Goal: Information Seeking & Learning: Find specific fact

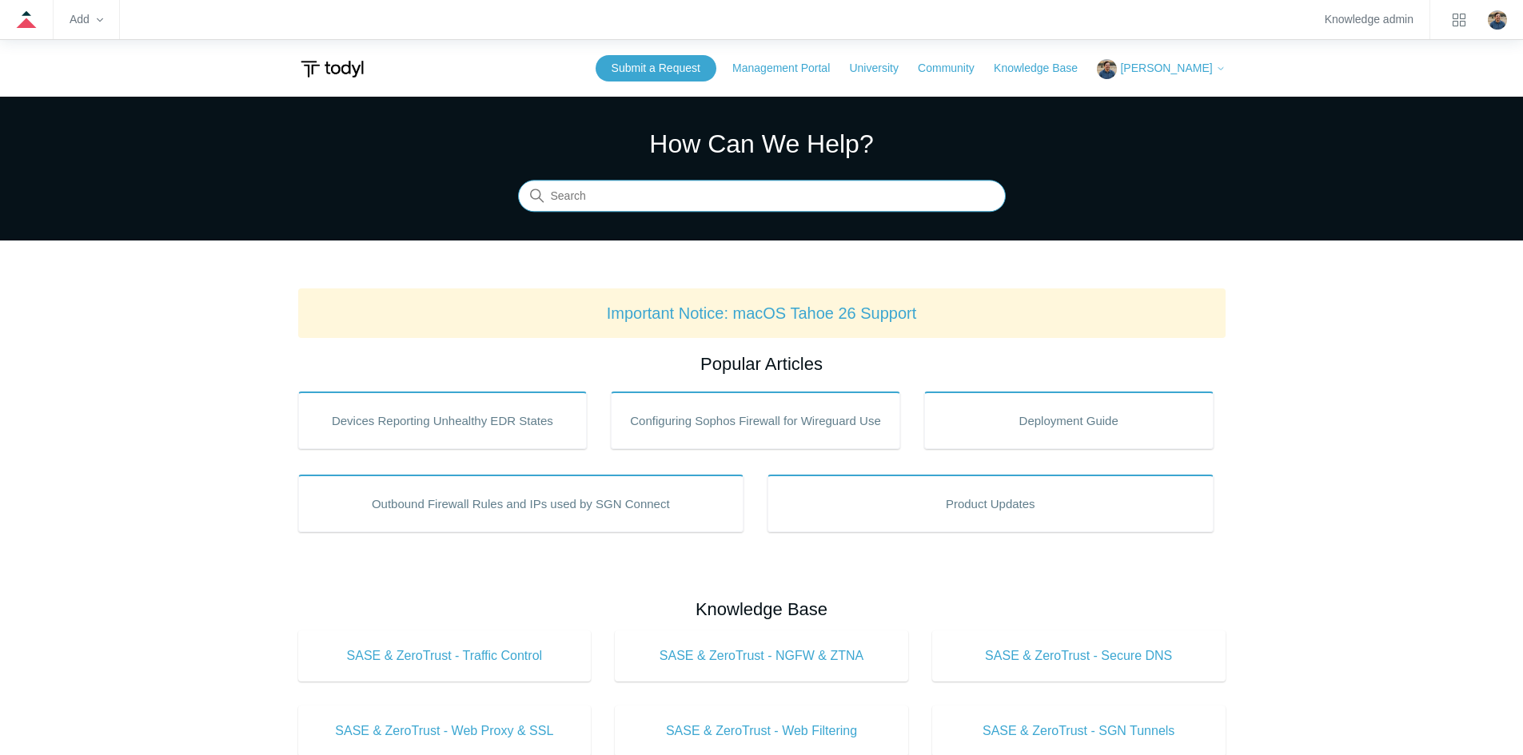
click at [645, 193] on input "Search" at bounding box center [762, 197] width 488 height 32
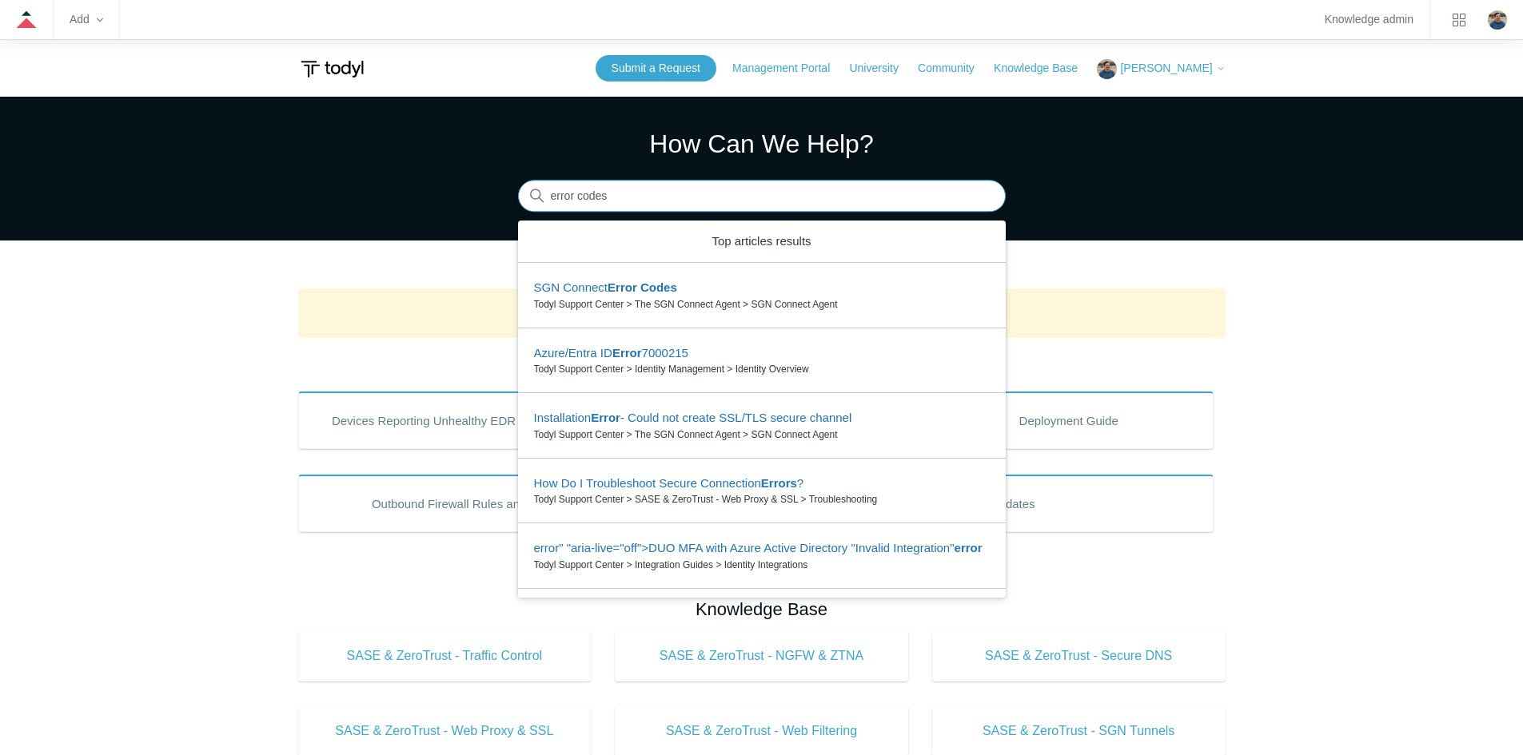
type input "error codes"
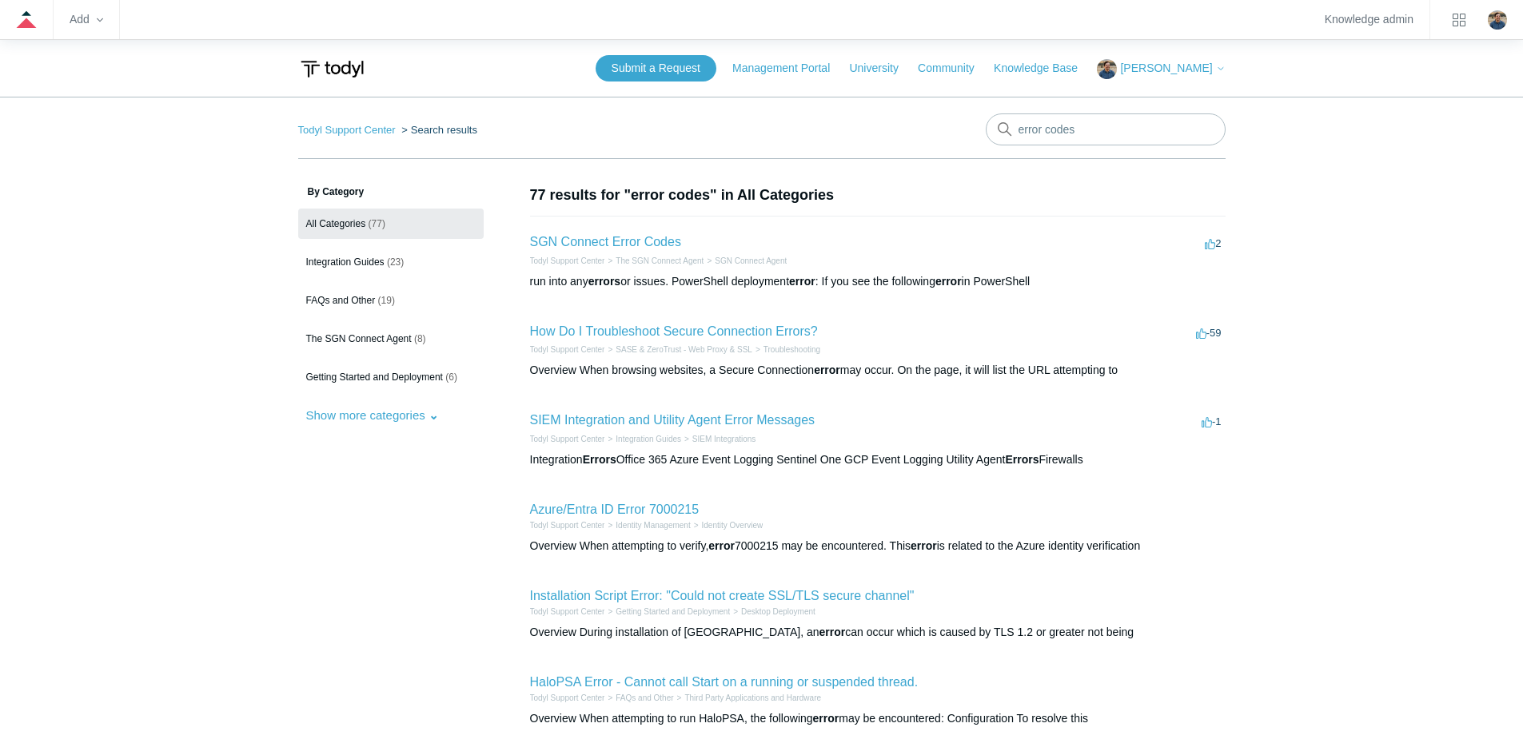
click at [637, 229] on li "SGN Connect Error Codes 2 votes 2 Todyl Support Center The SGN Connect Agent SG…" at bounding box center [877, 261] width 695 height 90
click at [637, 240] on link "SGN Connect Error Codes" at bounding box center [605, 242] width 151 height 14
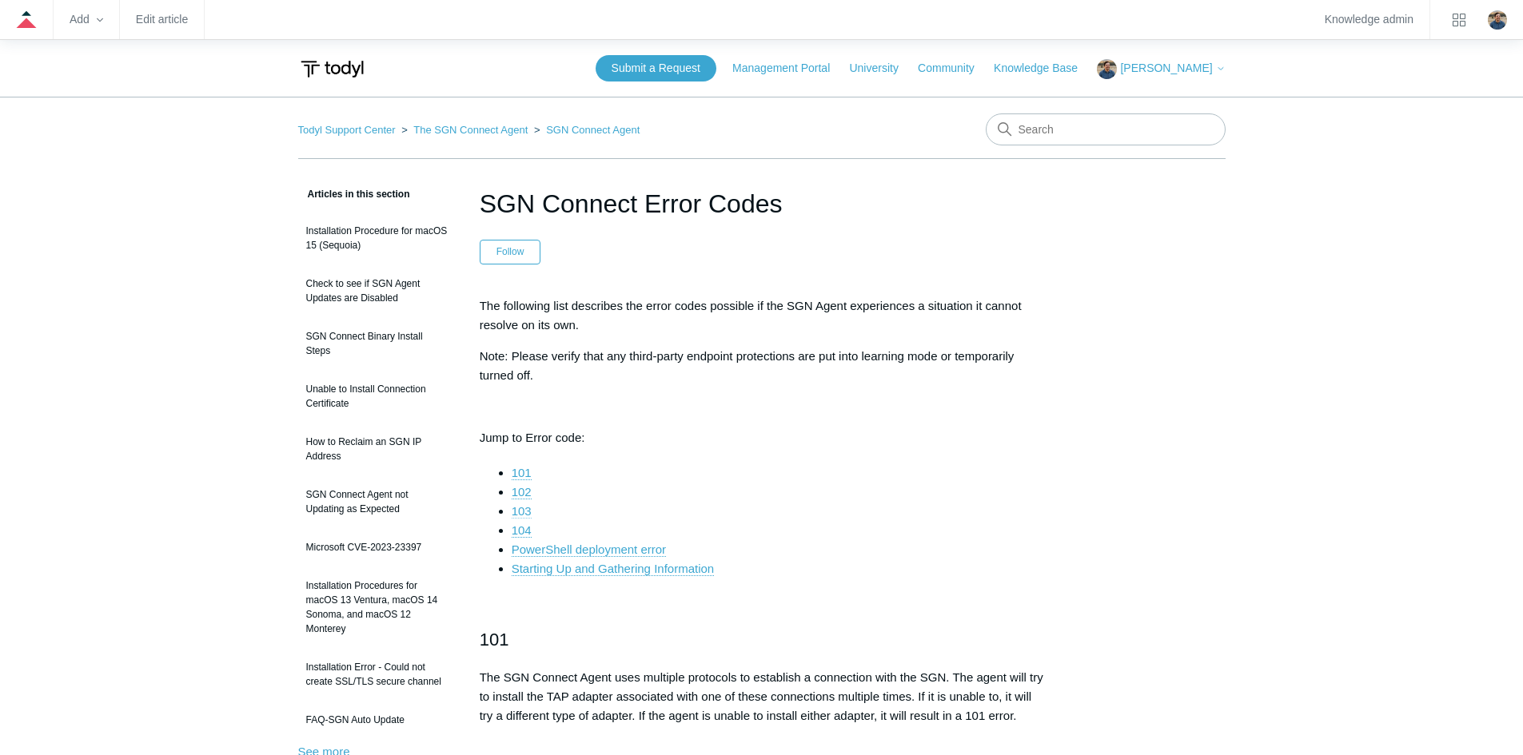
click at [523, 510] on link "103" at bounding box center [522, 511] width 20 height 14
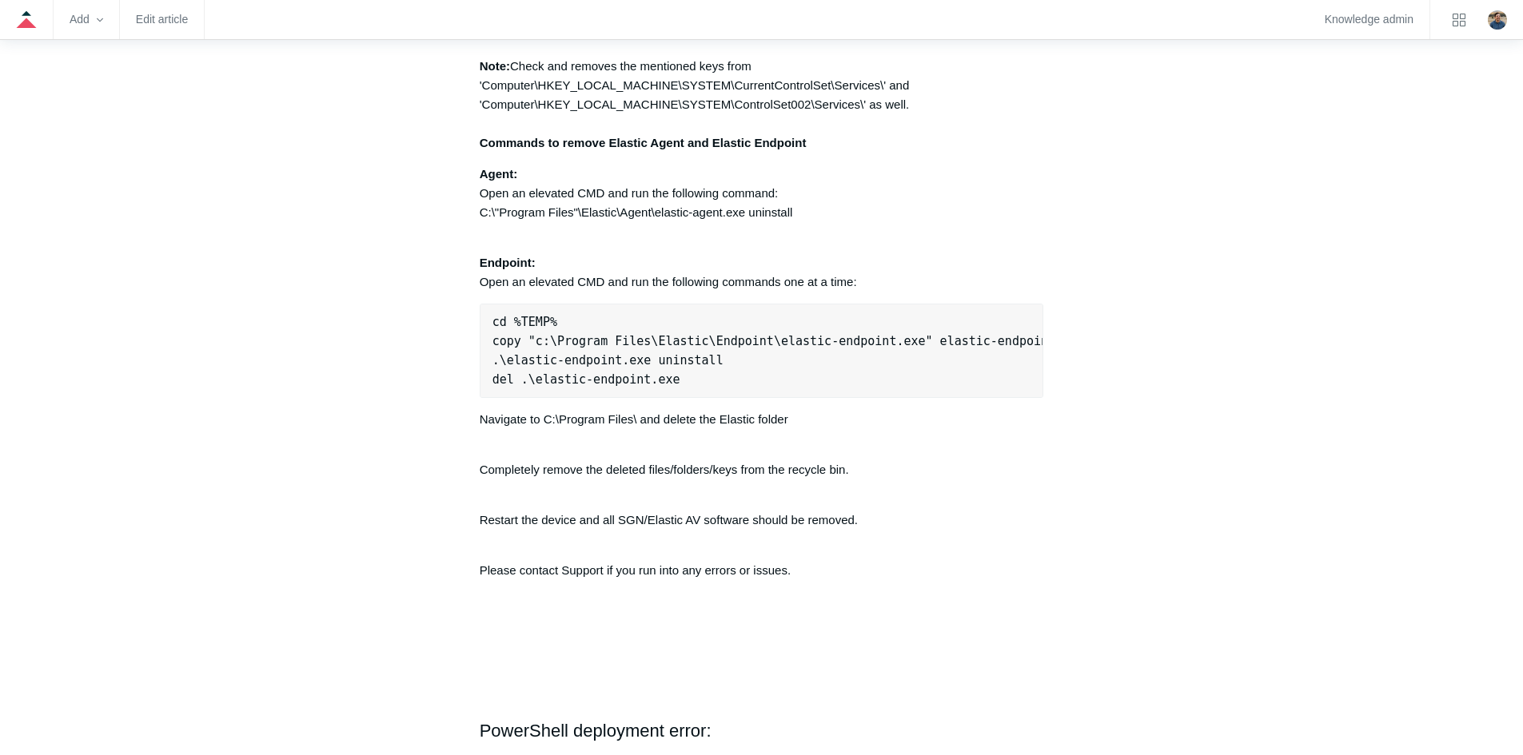
scroll to position [4219, 0]
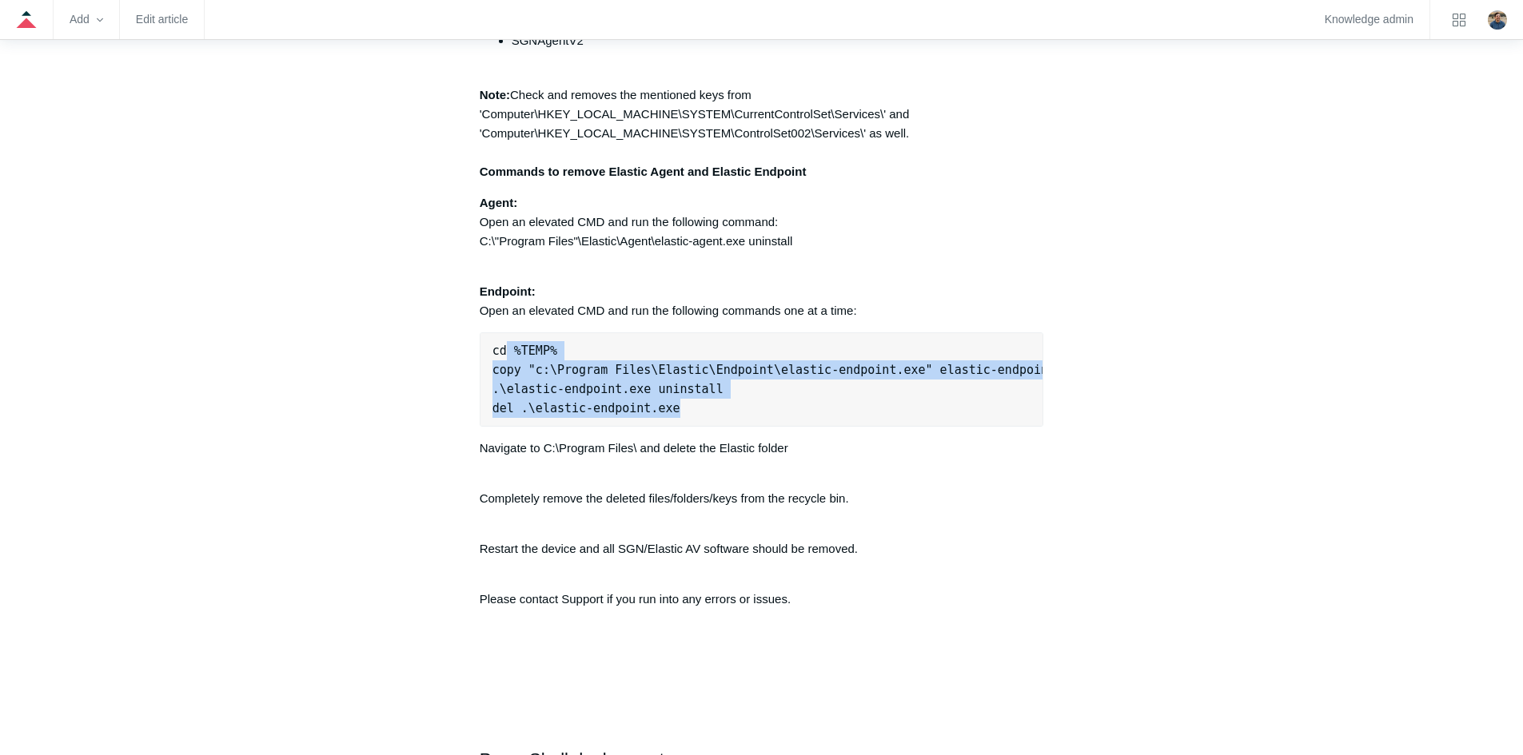
drag, startPoint x: 686, startPoint y: 417, endPoint x: 508, endPoint y: 352, distance: 189.9
click at [508, 352] on pre "cd %TEMP% copy "c:\Program Files\Elastic\Endpoint\elastic-endpoint.exe" elastic…" at bounding box center [762, 379] width 564 height 94
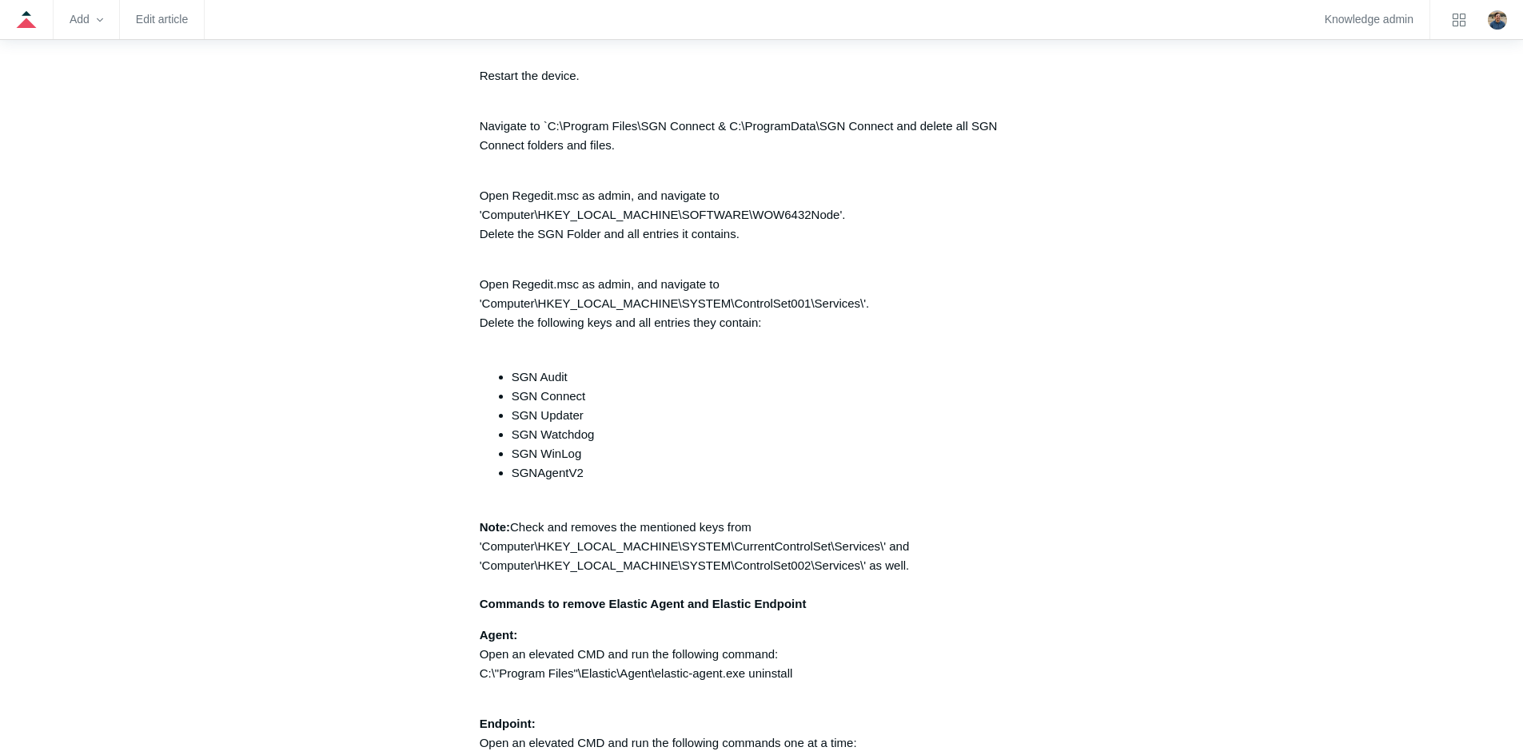
scroll to position [3820, 0]
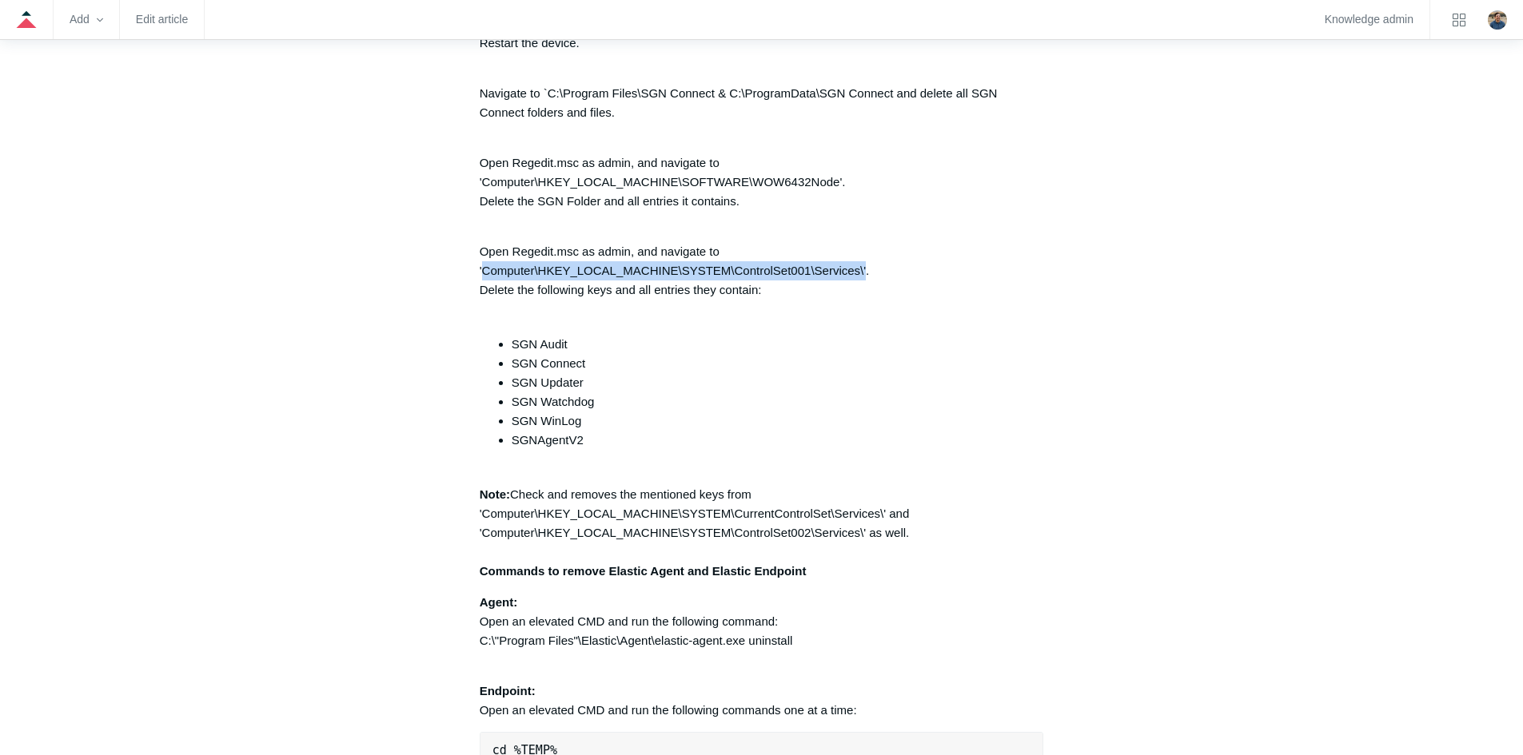
drag, startPoint x: 484, startPoint y: 284, endPoint x: 866, endPoint y: 281, distance: 382.8
click at [866, 281] on p "Open Regedit.msc as admin, and navigate to 'Computer\HKEY_LOCAL_MACHINE\SYSTEM\…" at bounding box center [762, 271] width 564 height 96
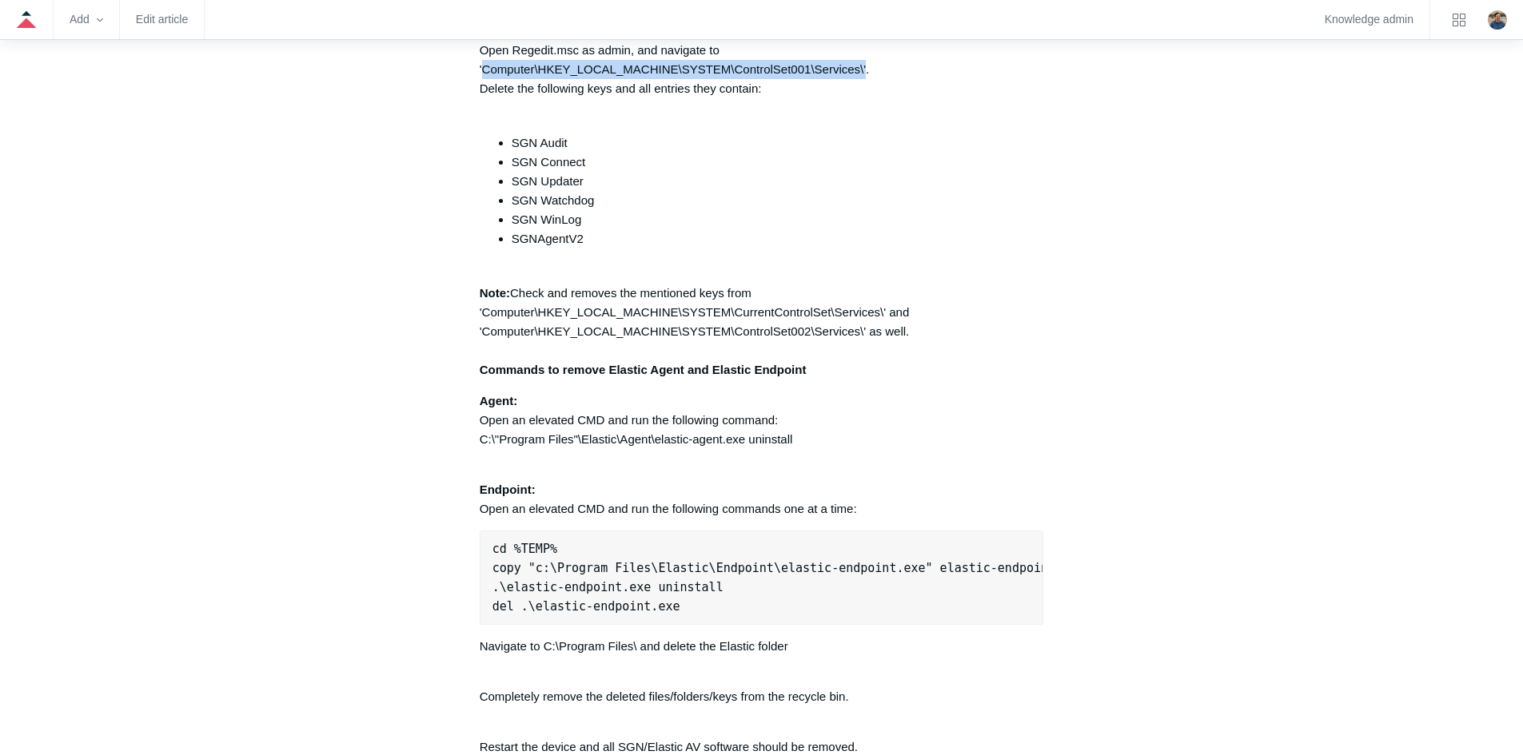
scroll to position [4059, 0]
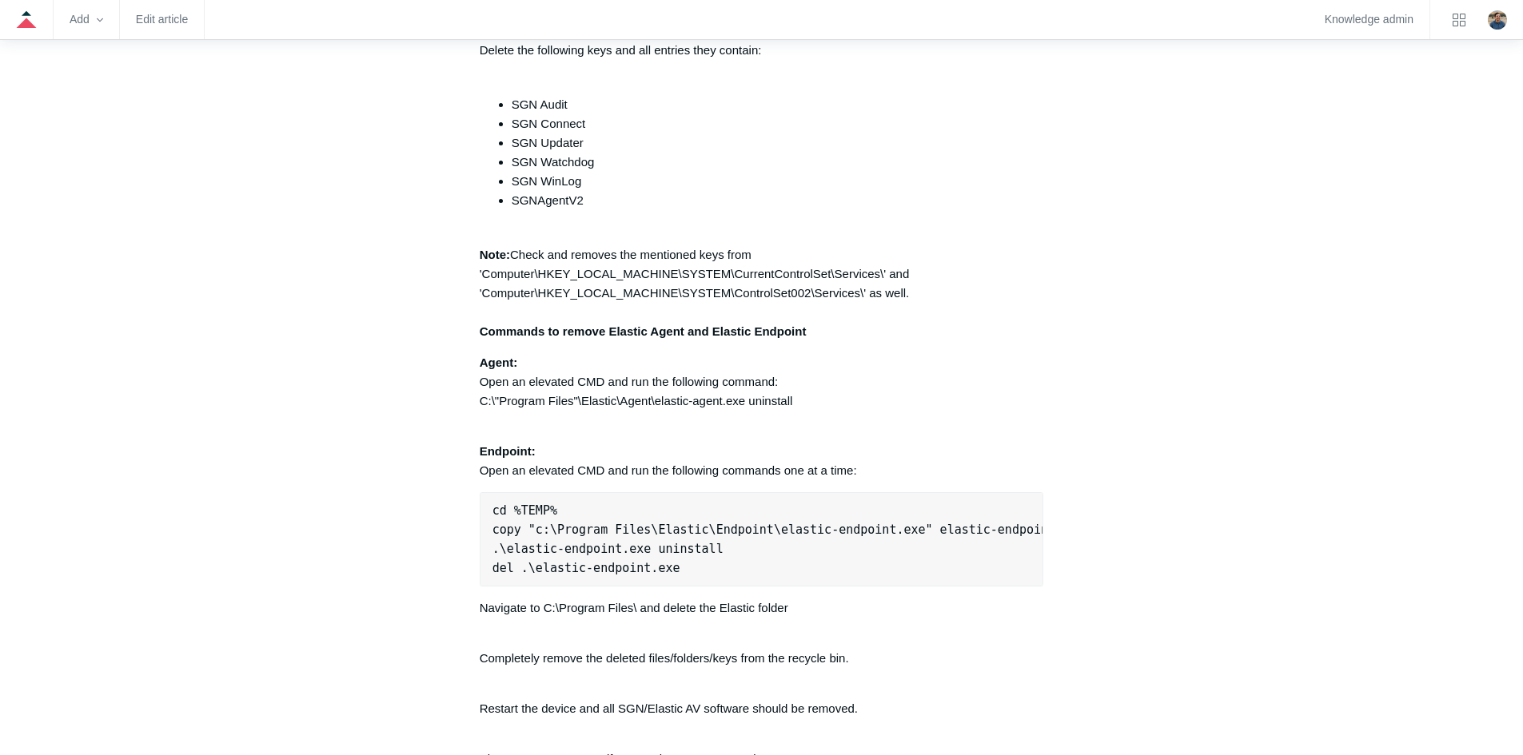
drag, startPoint x: 413, startPoint y: 1, endPoint x: 184, endPoint y: 328, distance: 400.0
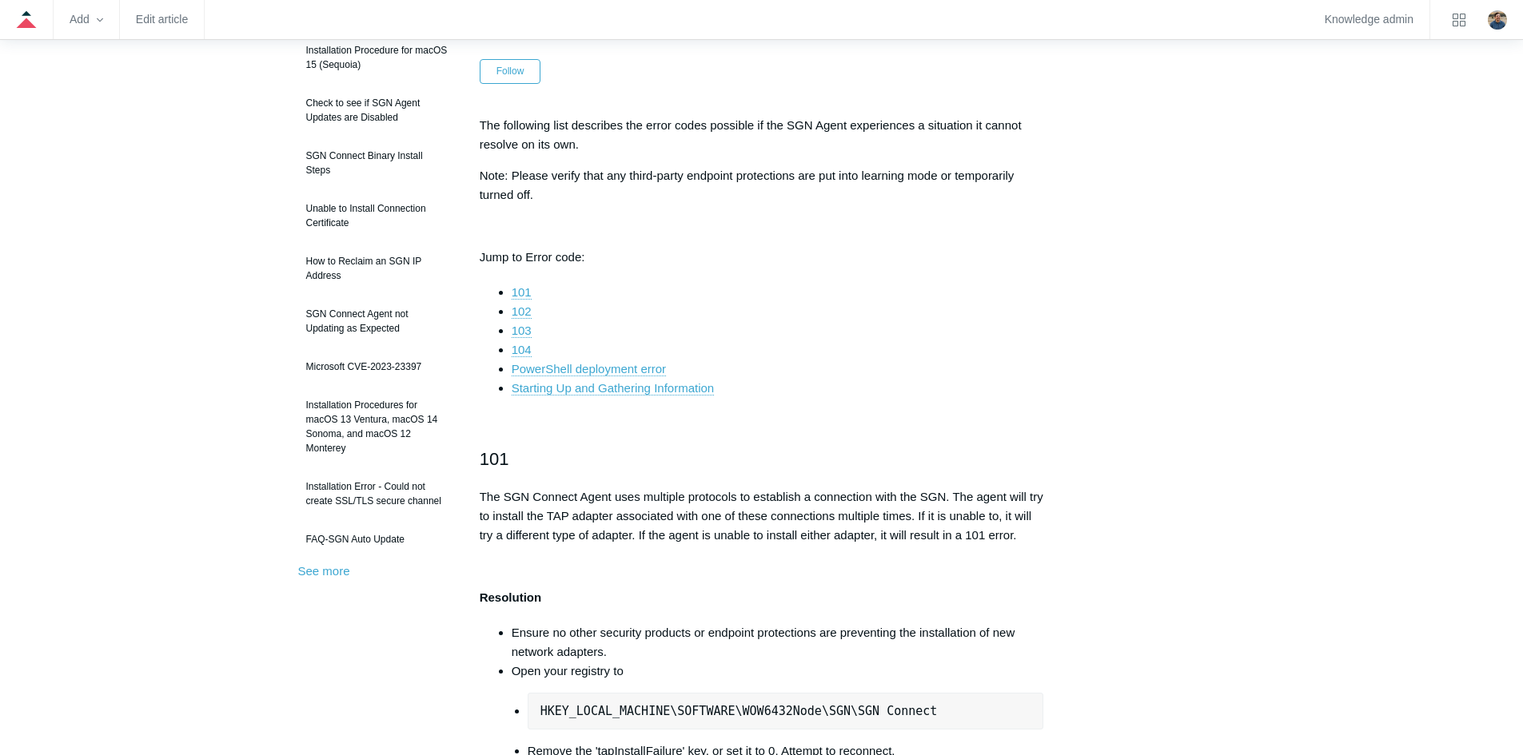
scroll to position [0, 0]
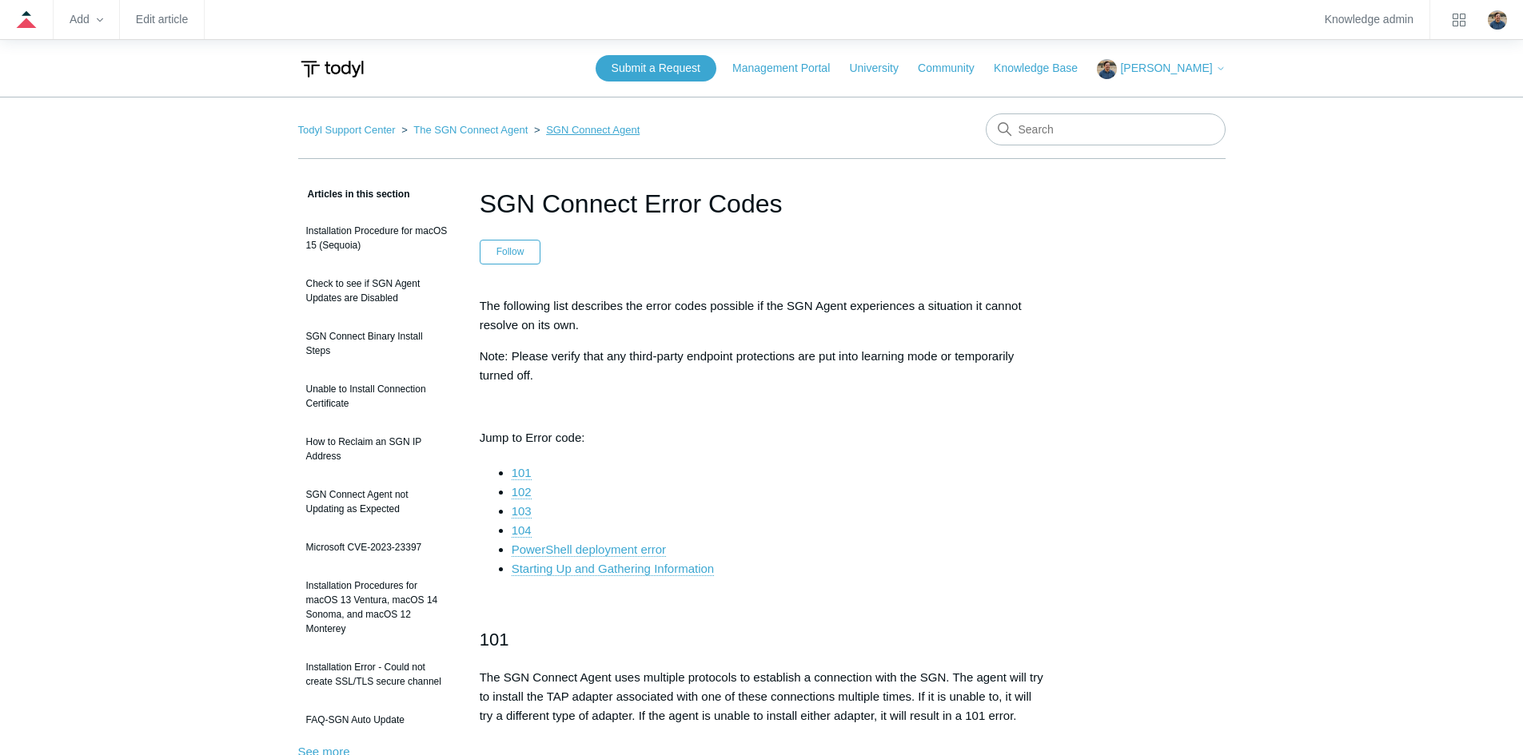
click at [587, 133] on link "SGN Connect Agent" at bounding box center [593, 130] width 94 height 12
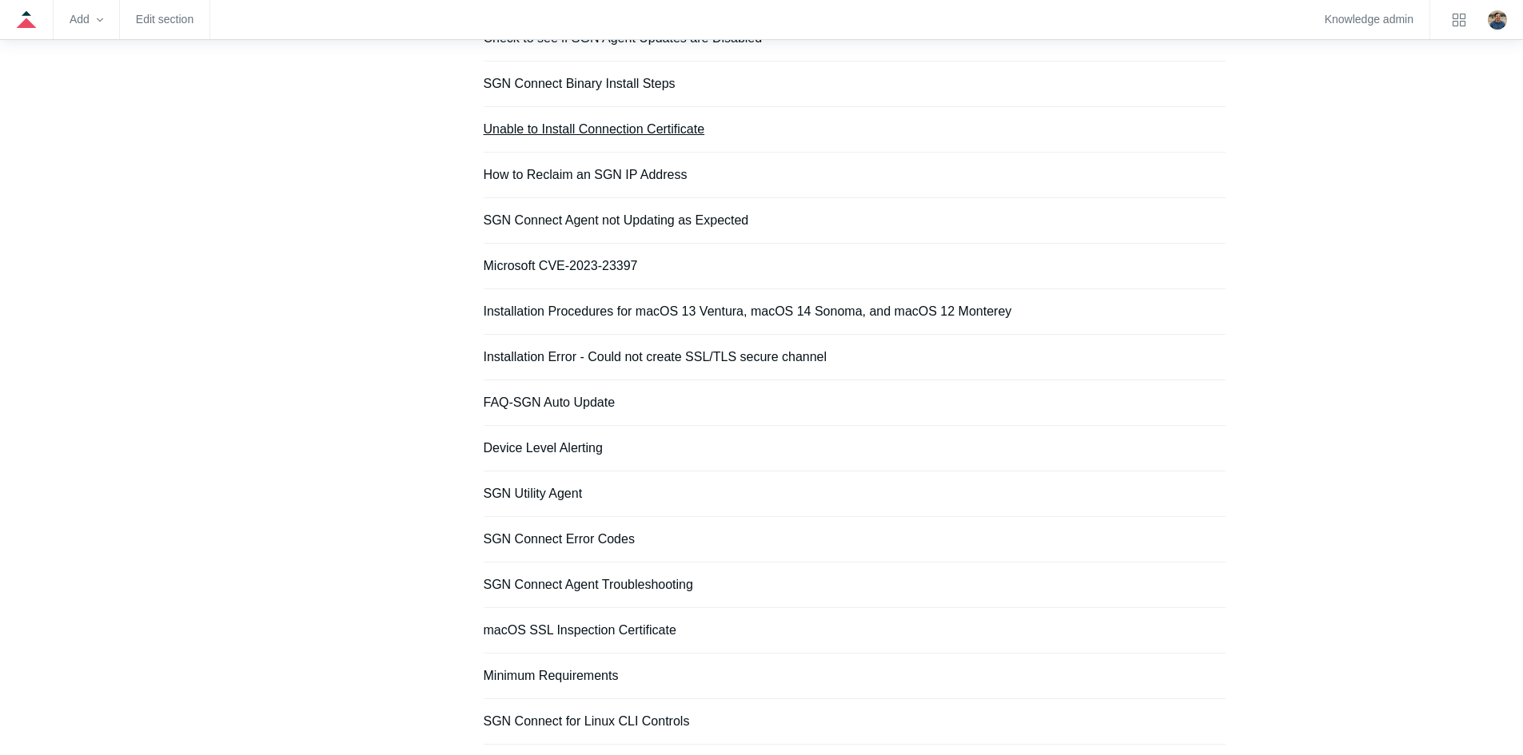
scroll to position [320, 0]
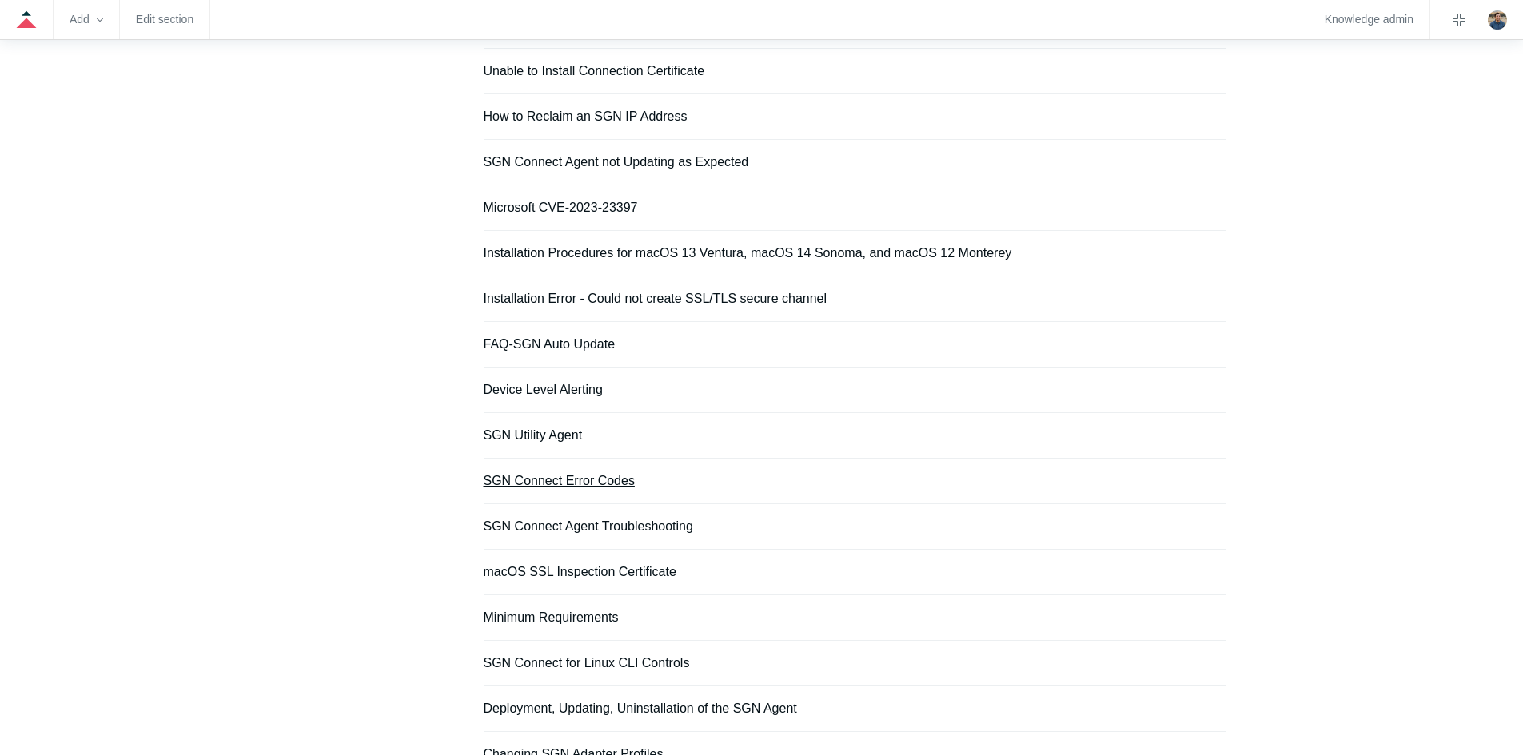
click at [608, 479] on link "SGN Connect Error Codes" at bounding box center [559, 481] width 151 height 14
